Goal: Task Accomplishment & Management: Manage account settings

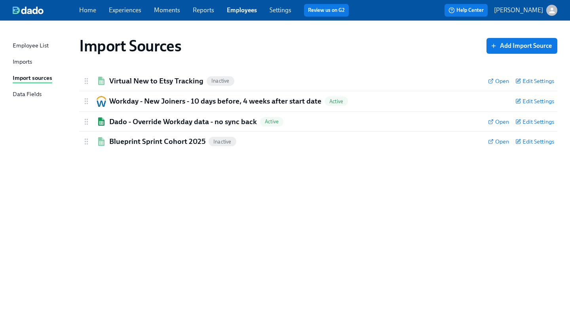
click at [89, 13] on link "Home" at bounding box center [87, 10] width 17 height 8
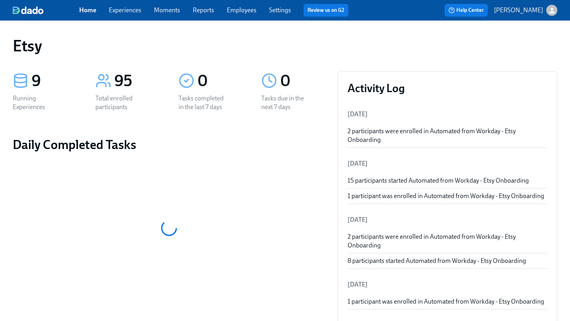
click at [137, 17] on div "Home Experiences Moments Reports Employees Settings Review us on G2 Help Center…" at bounding box center [285, 10] width 570 height 21
click at [134, 13] on link "Experiences" at bounding box center [125, 10] width 32 height 8
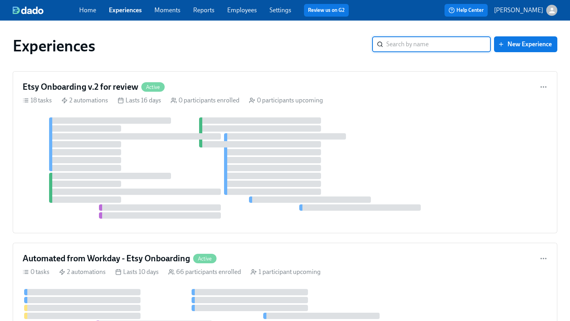
click at [443, 44] on input "search" at bounding box center [438, 44] width 104 height 16
click at [308, 36] on div "Experiences ​ New Experience" at bounding box center [284, 46] width 557 height 32
click at [278, 80] on div "Etsy Onboarding v.2 for review Active 18 tasks 2 automations Lasts 16 days 0 pa…" at bounding box center [285, 152] width 544 height 162
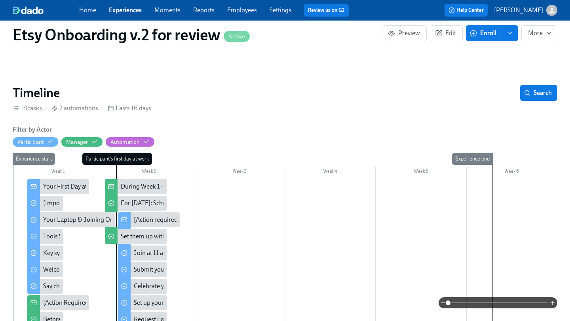
scroll to position [133, 0]
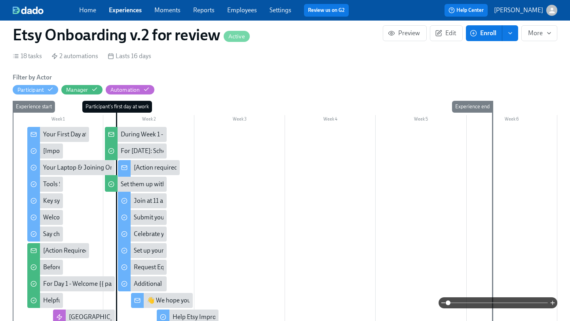
click at [495, 303] on span at bounding box center [498, 302] width 100 height 11
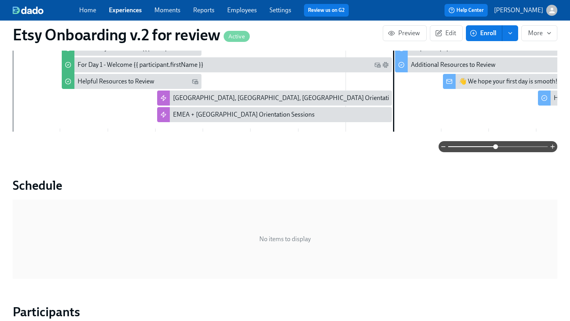
scroll to position [0, 0]
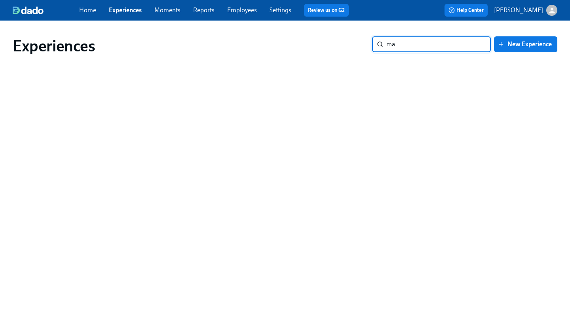
type input "m"
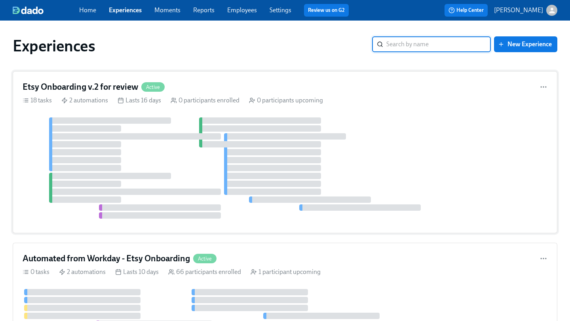
click at [376, 116] on div "Etsy Onboarding v.2 for review Active 18 tasks 2 automations Lasts 16 days 0 pa…" at bounding box center [285, 152] width 544 height 162
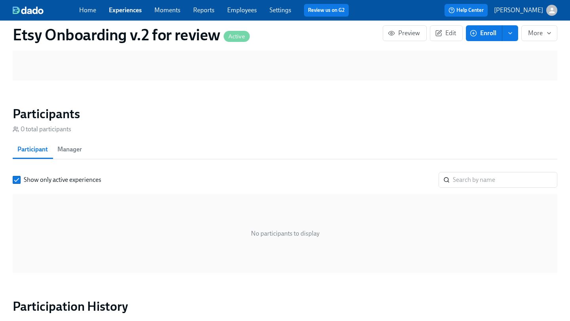
scroll to position [602, 0]
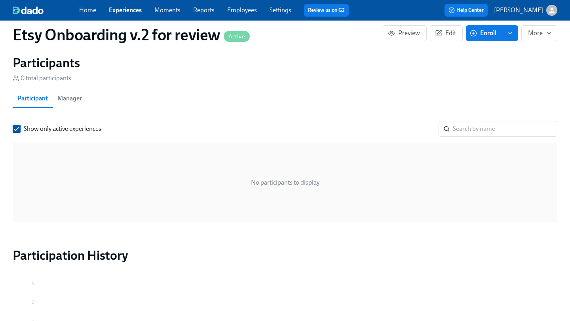
click at [19, 129] on input "Show only active experiences" at bounding box center [16, 128] width 7 height 7
click at [115, 10] on link "Experiences" at bounding box center [125, 10] width 33 height 8
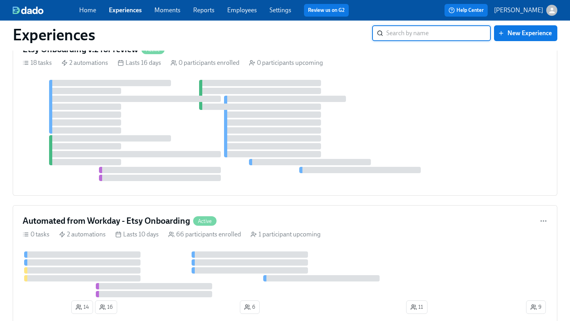
scroll to position [51, 0]
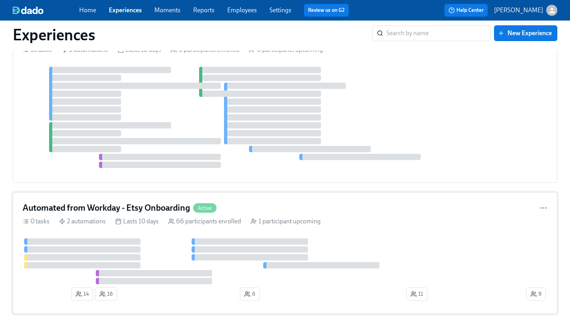
click at [343, 215] on div "Automated from Workday - Etsy Onboarding Active 0 tasks 2 automations Lasts 10 …" at bounding box center [285, 253] width 544 height 122
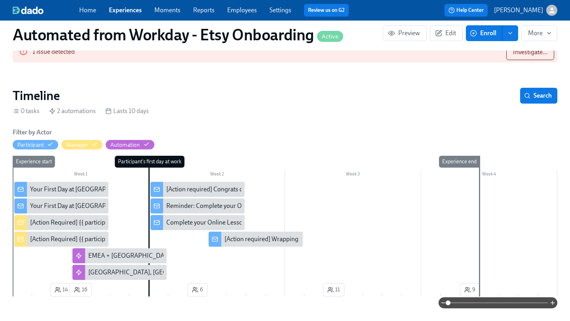
scroll to position [165, 0]
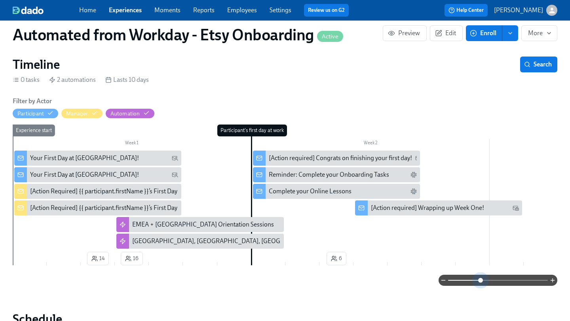
click at [481, 278] on span at bounding box center [498, 280] width 100 height 11
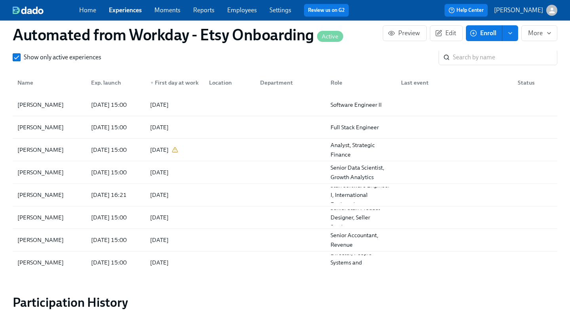
scroll to position [740, 0]
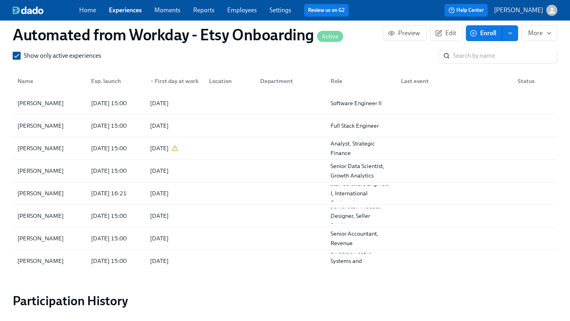
click at [19, 59] on input "Show only active experiences" at bounding box center [16, 55] width 7 height 7
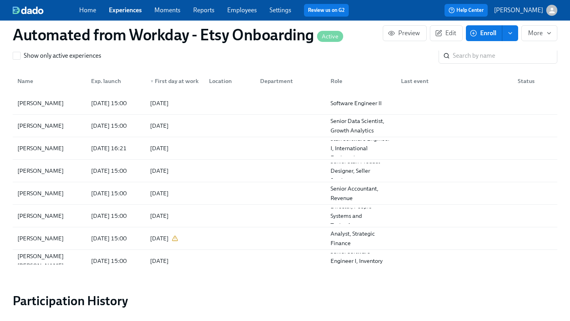
click at [19, 59] on input "Show only active experiences" at bounding box center [16, 55] width 7 height 7
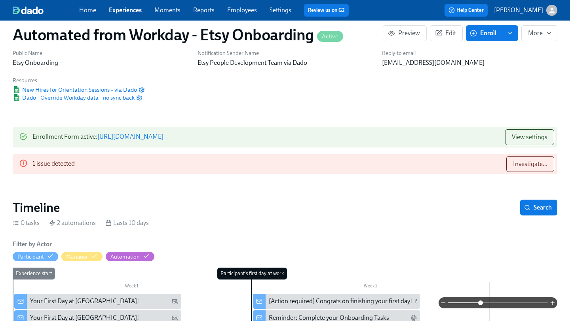
scroll to position [0, 0]
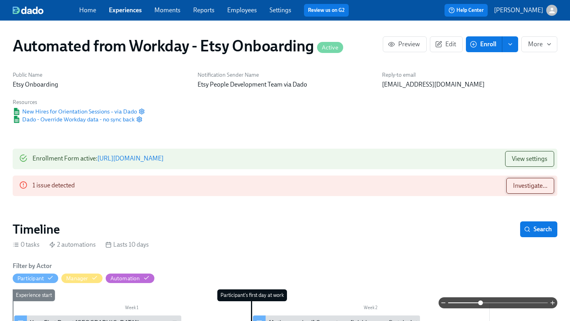
click at [518, 183] on span "Investigate..." at bounding box center [530, 186] width 34 height 8
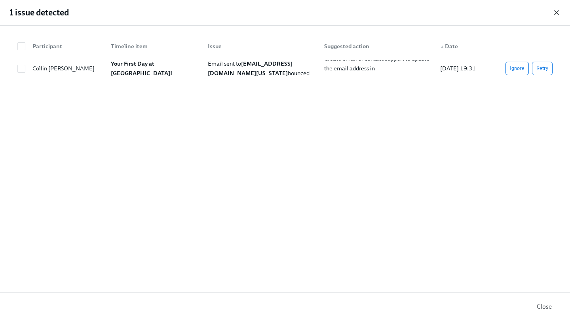
click at [557, 11] on icon "button" at bounding box center [556, 13] width 8 height 8
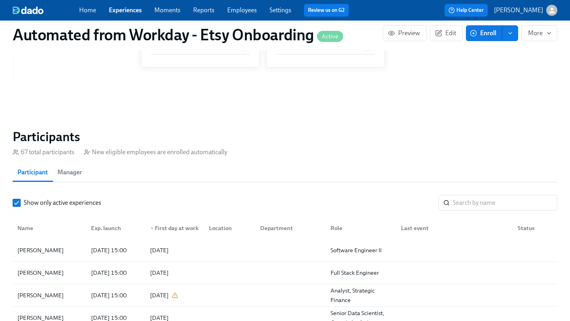
scroll to position [593, 0]
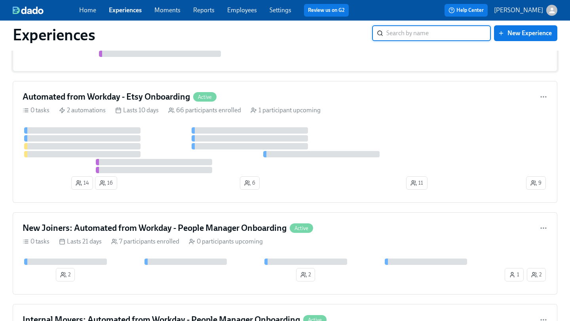
scroll to position [199, 0]
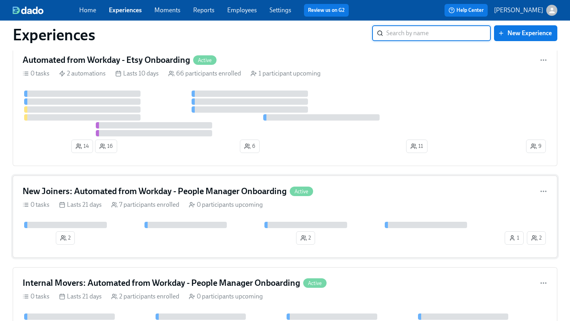
click at [374, 188] on div "New Joiners: Automated from Workday - People Manager Onboarding Active" at bounding box center [285, 192] width 525 height 12
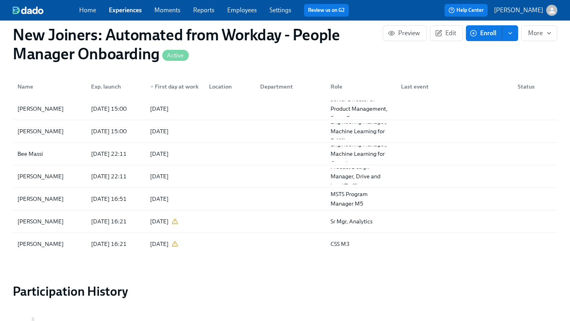
scroll to position [497, 0]
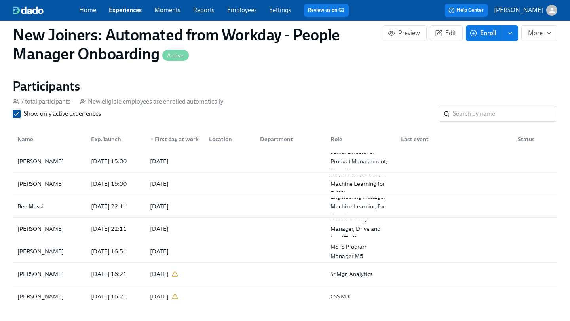
click at [16, 117] on input "Show only active experiences" at bounding box center [16, 113] width 7 height 7
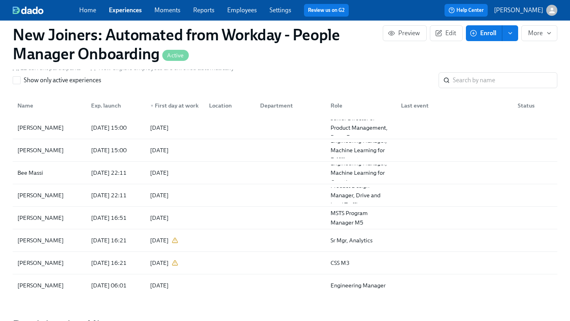
scroll to position [426, 0]
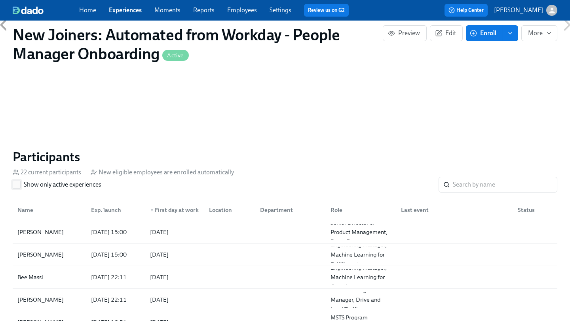
click at [19, 188] on input "Show only active experiences" at bounding box center [16, 184] width 7 height 7
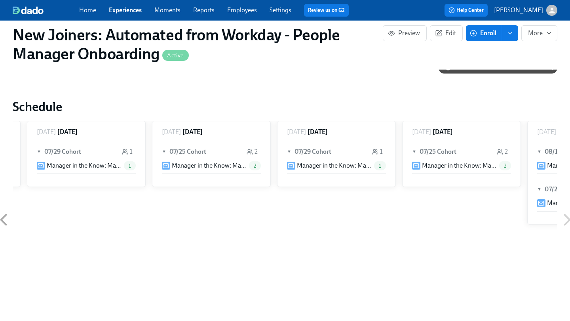
scroll to position [0, 0]
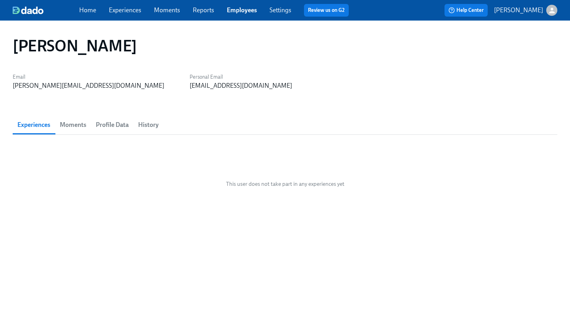
click at [77, 127] on span "Moments" at bounding box center [73, 124] width 27 height 11
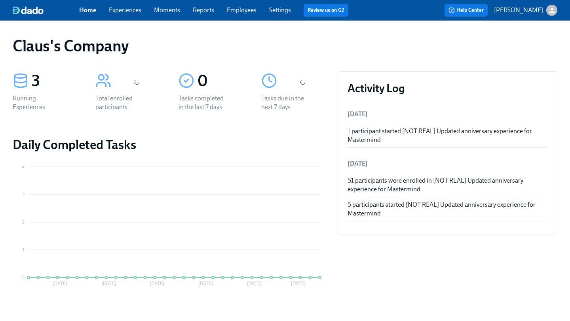
click at [553, 9] on icon "button" at bounding box center [551, 10] width 8 height 8
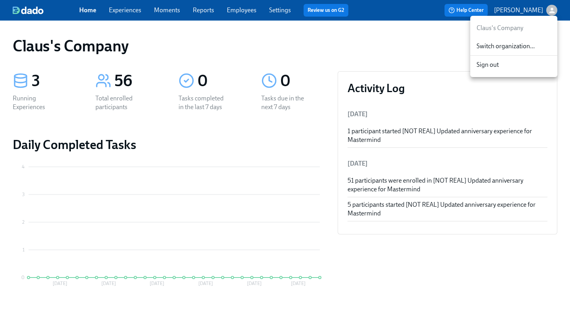
click at [538, 44] on span "Switch organization..." at bounding box center [513, 46] width 74 height 9
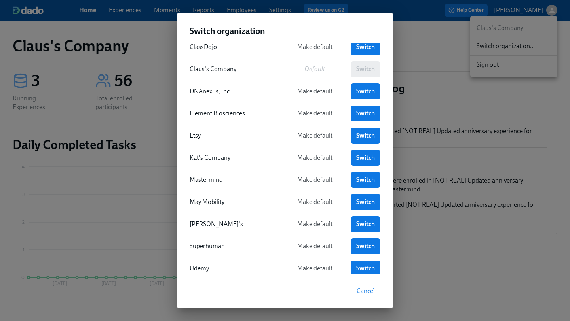
scroll to position [54, 0]
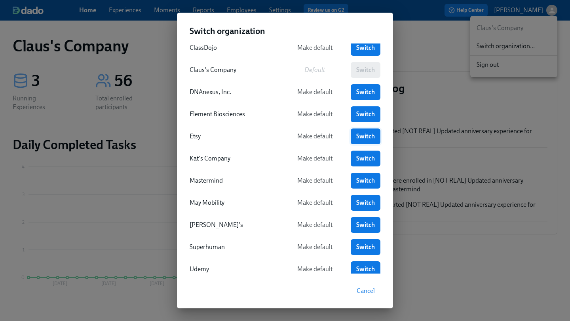
click at [365, 136] on span "Switch" at bounding box center [365, 137] width 19 height 8
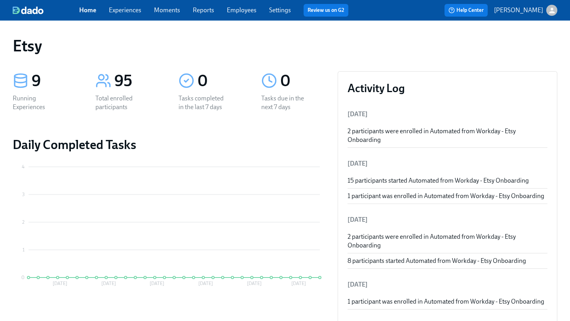
click at [132, 11] on link "Experiences" at bounding box center [125, 10] width 32 height 8
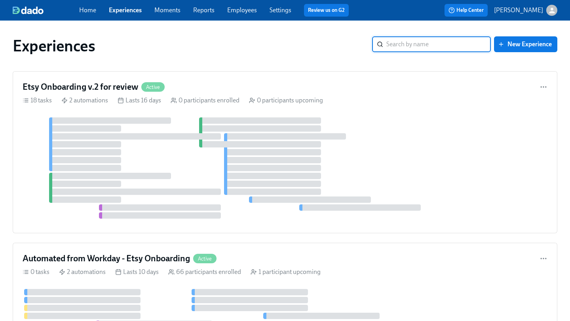
click at [256, 13] on link "Employees" at bounding box center [242, 10] width 30 height 8
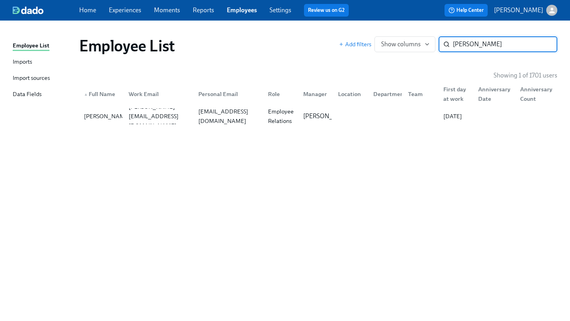
type input "mallory"
click at [544, 42] on input "mallory" at bounding box center [505, 44] width 104 height 16
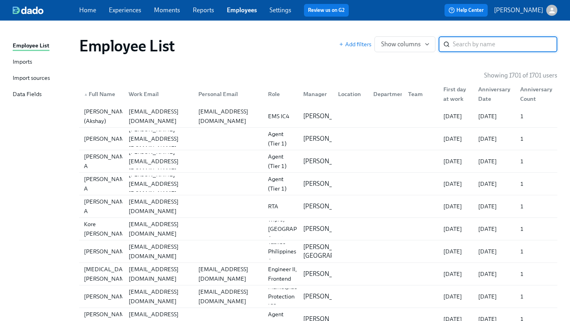
click at [116, 11] on link "Experiences" at bounding box center [125, 10] width 32 height 8
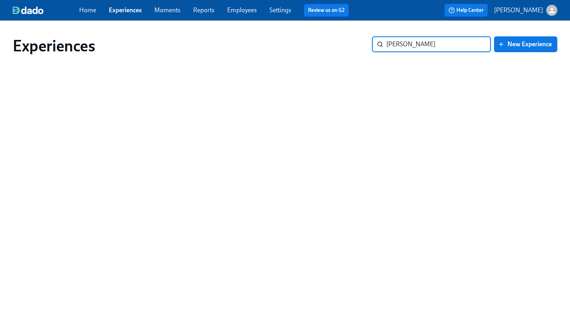
type input "mallory"
click at [393, 46] on input "mallory" at bounding box center [438, 44] width 104 height 16
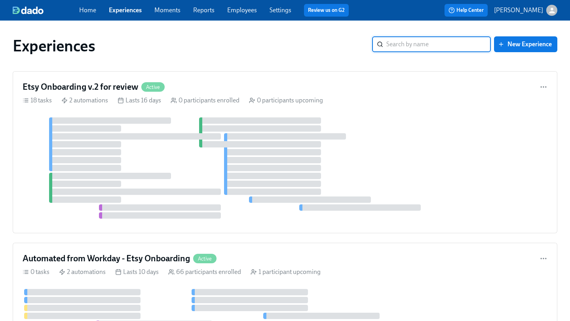
click at [239, 11] on link "Employees" at bounding box center [242, 10] width 30 height 8
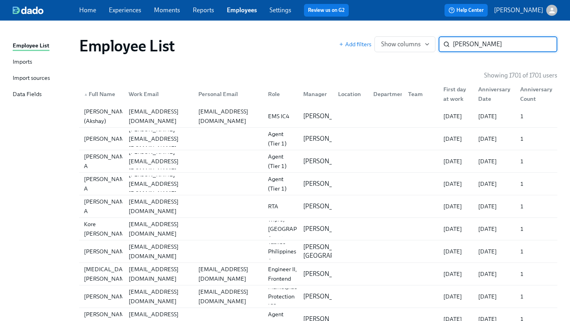
type input "mallory"
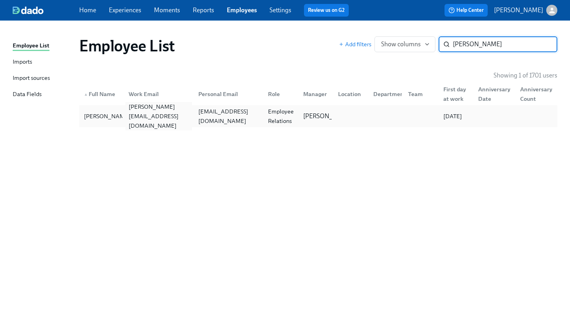
click at [188, 115] on div "manderson@etsy.com" at bounding box center [158, 116] width 66 height 28
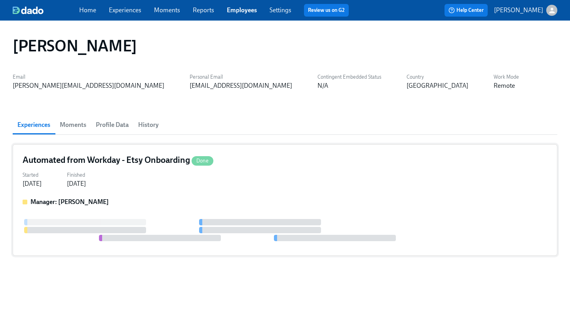
click at [267, 186] on div "Started Aug 27, 2025 Finished Aug 27, 2025" at bounding box center [285, 178] width 525 height 19
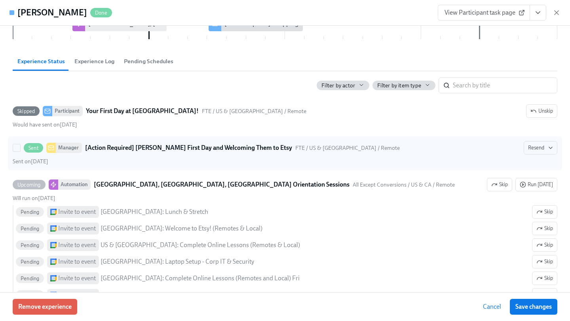
scroll to position [117, 0]
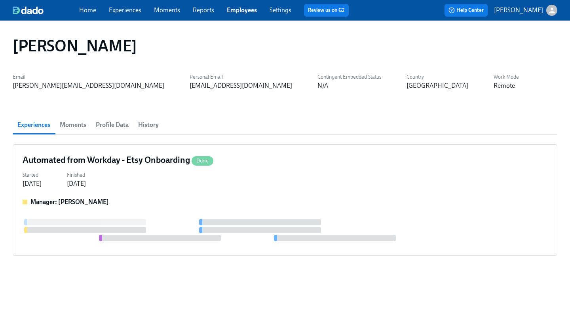
click at [244, 9] on link "Employees" at bounding box center [242, 10] width 30 height 8
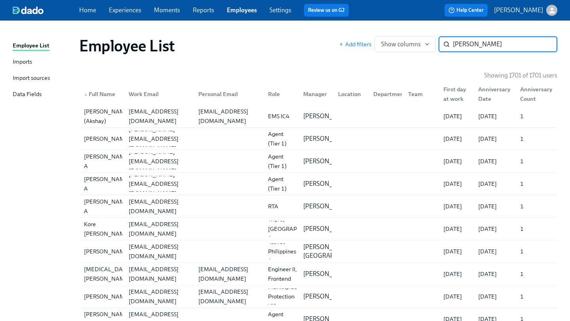
type input "[PERSON_NAME]"
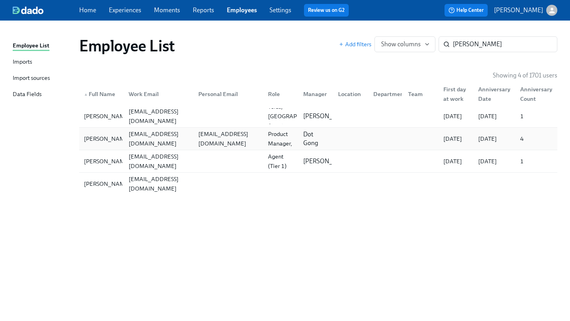
click at [173, 138] on div "[EMAIL_ADDRESS][DOMAIN_NAME]" at bounding box center [158, 138] width 66 height 19
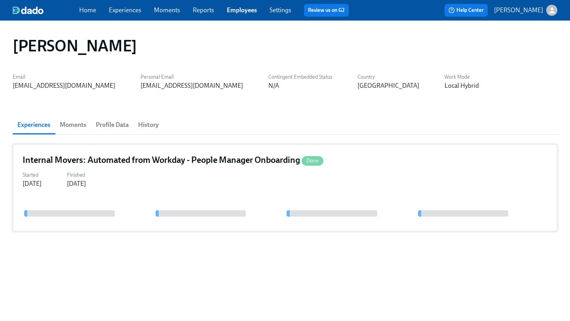
click at [172, 169] on div "Internal Movers: Automated from Workday - People Manager Onboarding Done Starte…" at bounding box center [285, 187] width 544 height 87
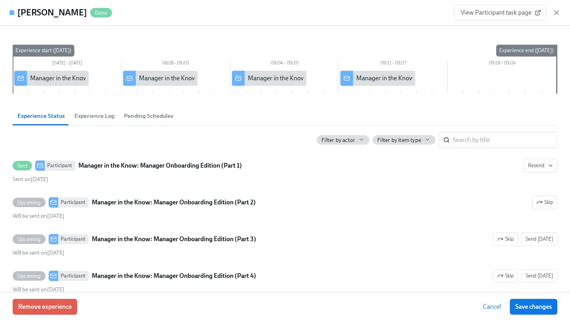
click at [94, 111] on button "Experience Log" at bounding box center [94, 115] width 49 height 19
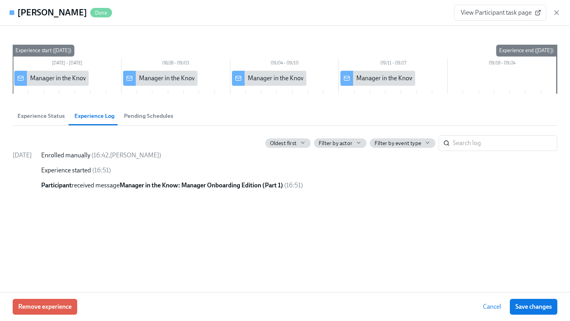
click at [137, 114] on span "Pending Schedules" at bounding box center [148, 116] width 49 height 9
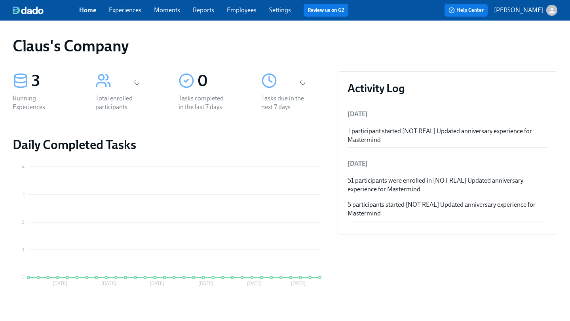
click at [235, 8] on link "Employees" at bounding box center [242, 10] width 30 height 8
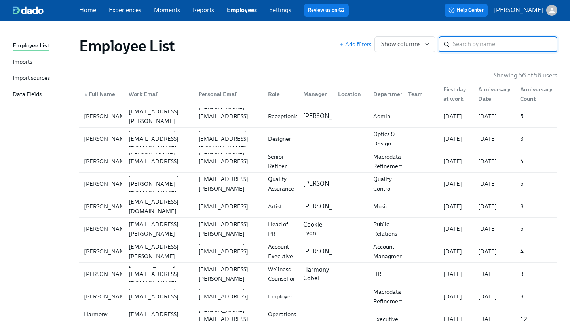
click at [552, 9] on icon "button" at bounding box center [552, 11] width 6 height 6
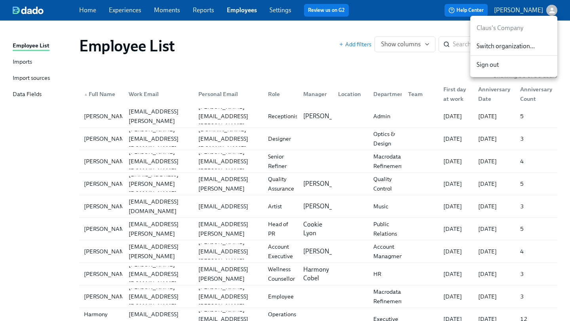
click at [521, 49] on span "Switch organization..." at bounding box center [513, 46] width 74 height 9
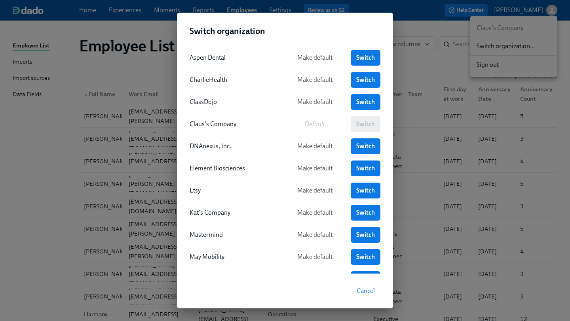
click at [362, 191] on span "Switch" at bounding box center [365, 191] width 19 height 8
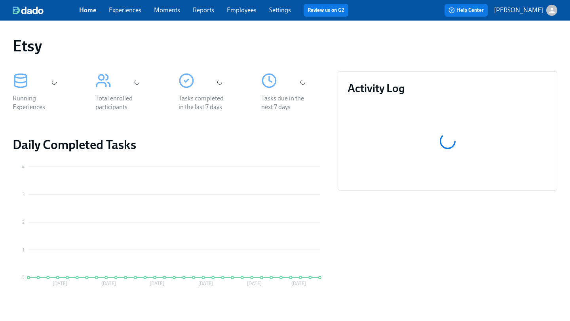
click at [138, 12] on link "Experiences" at bounding box center [125, 10] width 32 height 8
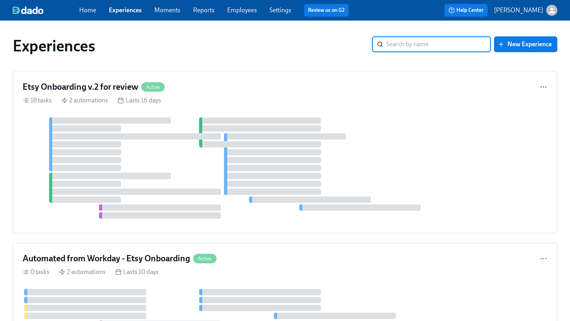
click at [463, 44] on input "search" at bounding box center [438, 44] width 104 height 16
type input "[PERSON_NAME]"
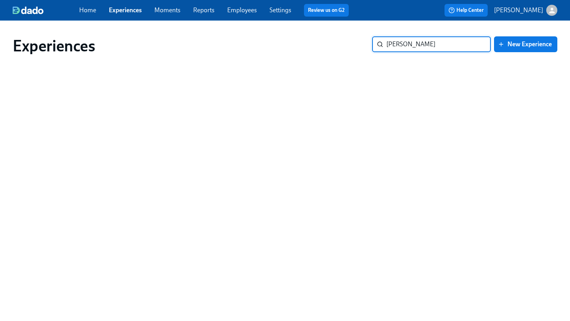
click at [479, 46] on input "[PERSON_NAME]" at bounding box center [438, 44] width 104 height 16
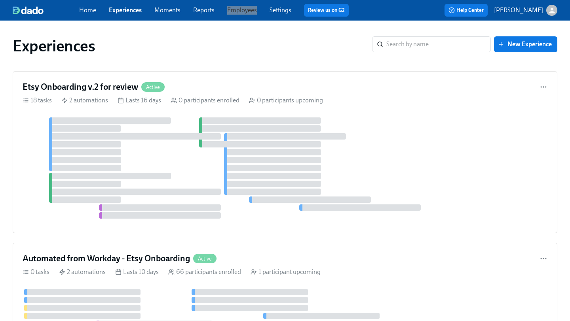
drag, startPoint x: 254, startPoint y: 12, endPoint x: 371, endPoint y: 2, distance: 118.3
click at [0, 0] on div "Home Experiences Moments Reports Employees Settings Review us on G2 Help Center…" at bounding box center [285, 10] width 570 height 21
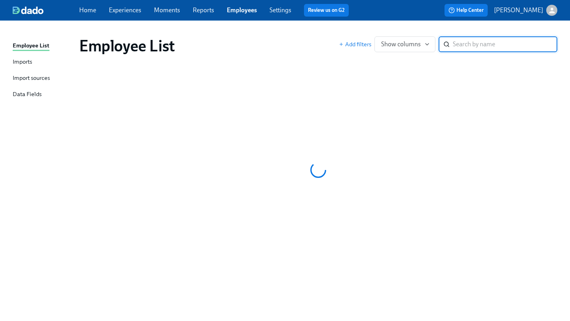
click at [477, 41] on input "search" at bounding box center [505, 44] width 104 height 16
type input "[PERSON_NAME]"
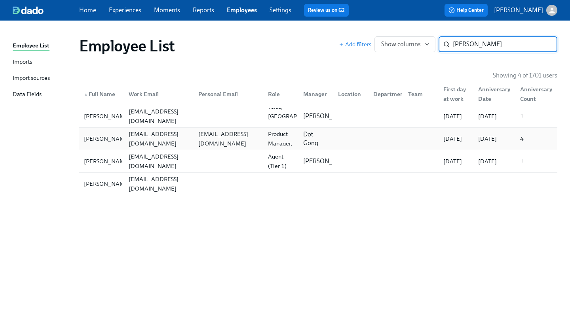
click at [159, 136] on div "[EMAIL_ADDRESS][DOMAIN_NAME]" at bounding box center [158, 138] width 66 height 19
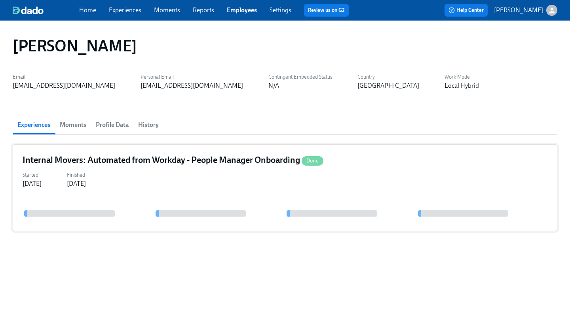
click at [371, 170] on div "Started [DATE] Finished [DATE]" at bounding box center [285, 178] width 525 height 19
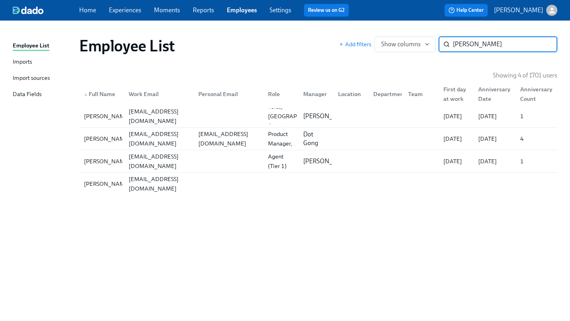
click at [119, 12] on link "Experiences" at bounding box center [125, 10] width 32 height 8
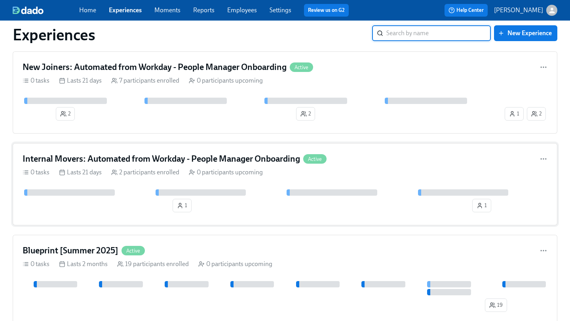
scroll to position [324, 0]
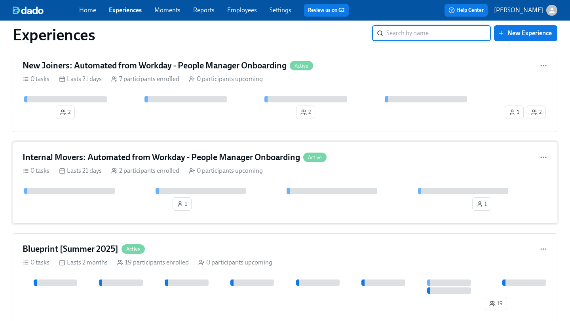
click at [214, 147] on div "Internal Movers: Automated from Workday - People Manager Onboarding Active 0 ta…" at bounding box center [285, 183] width 544 height 82
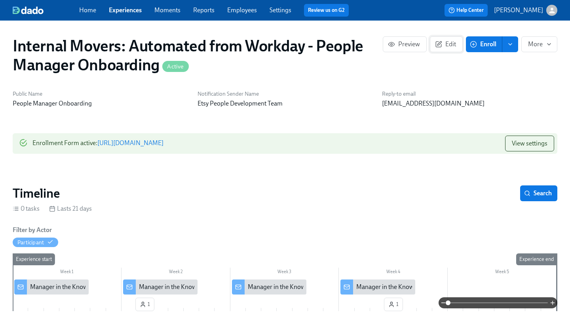
click at [443, 46] on span "Edit" at bounding box center [445, 44] width 19 height 8
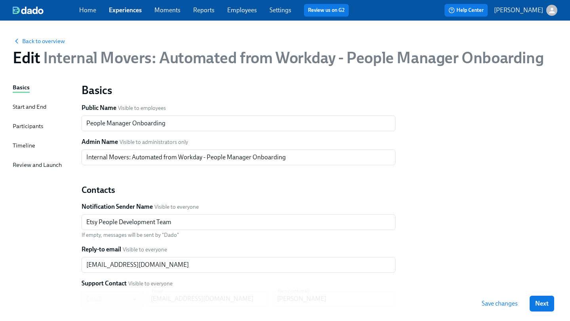
click at [17, 106] on div "Start and End" at bounding box center [30, 106] width 34 height 9
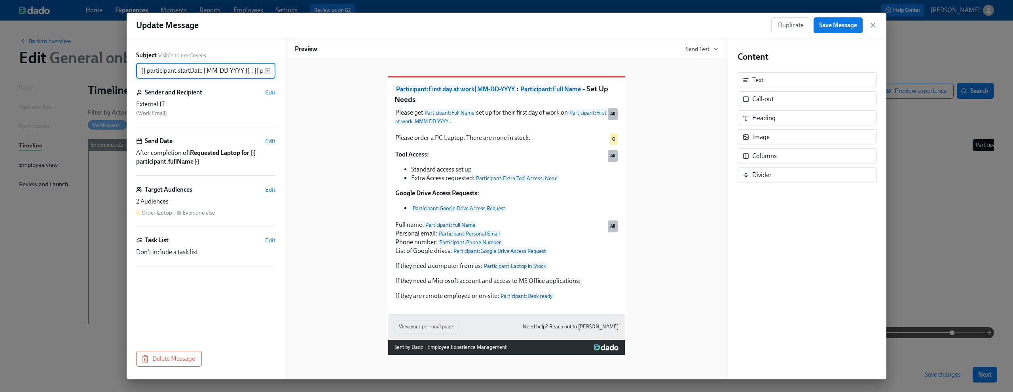
scroll to position [0, 99]
